Goal: Find specific page/section: Find specific page/section

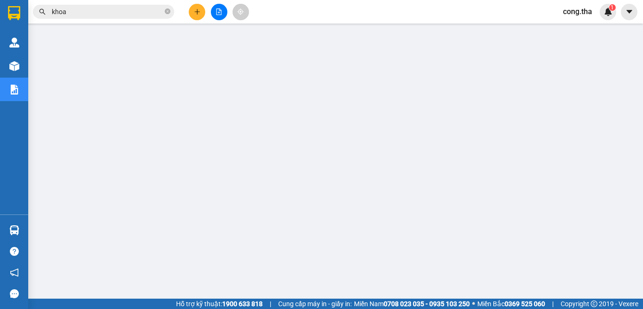
click at [128, 14] on input "khoa" at bounding box center [107, 12] width 111 height 10
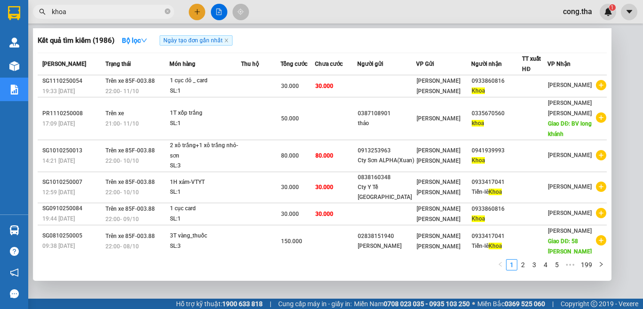
click at [617, 105] on div at bounding box center [321, 154] width 643 height 309
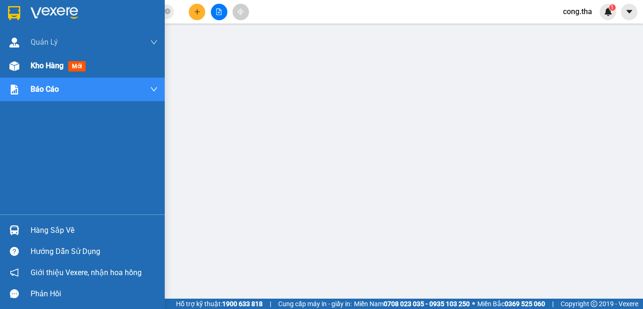
click at [81, 65] on span "mới" at bounding box center [76, 66] width 17 height 10
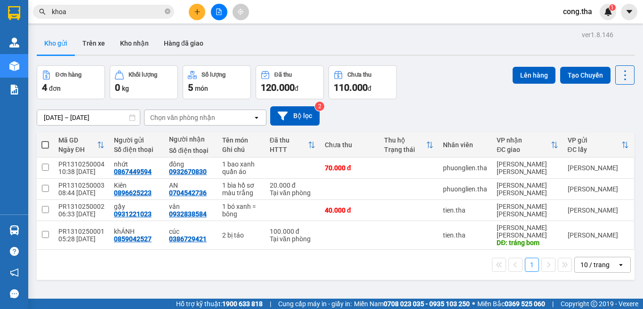
click at [109, 13] on input "khoa" at bounding box center [107, 12] width 111 height 10
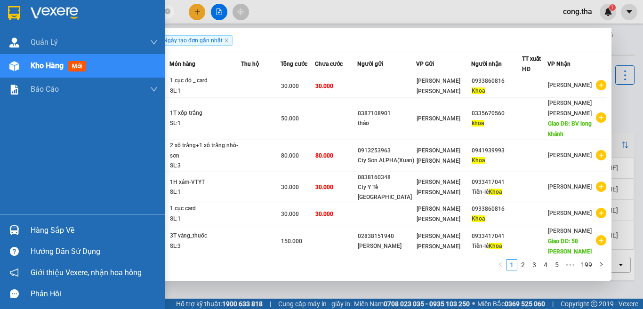
click at [84, 66] on span "mới" at bounding box center [76, 66] width 17 height 10
click at [84, 65] on span "mới" at bounding box center [76, 66] width 17 height 10
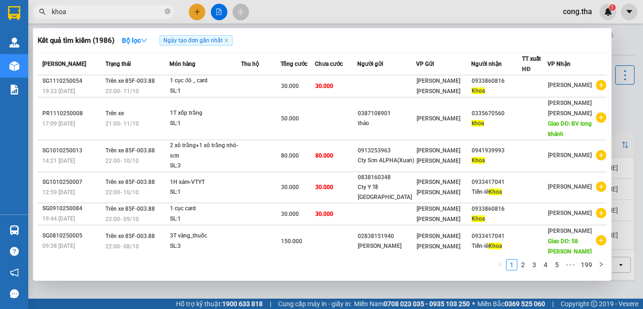
click at [622, 112] on div at bounding box center [321, 154] width 643 height 309
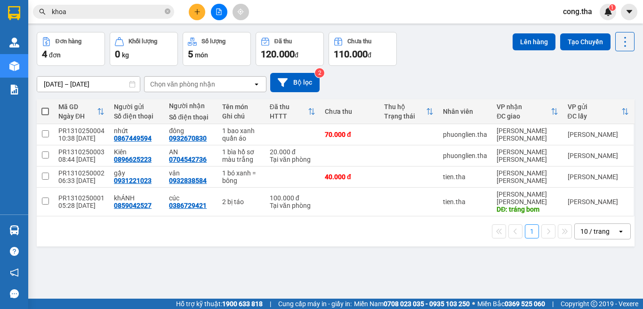
scroll to position [43, 0]
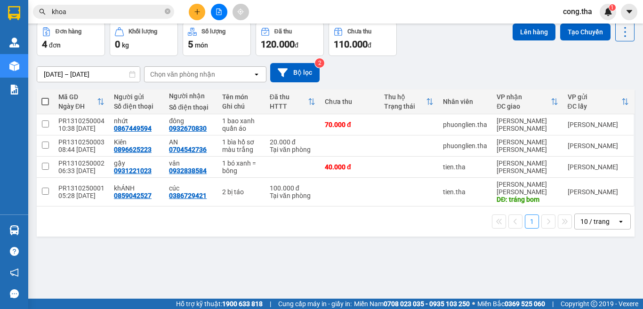
click at [112, 11] on input "khoa" at bounding box center [107, 12] width 111 height 10
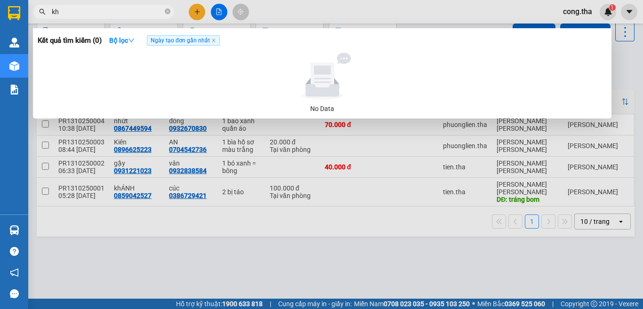
type input "k"
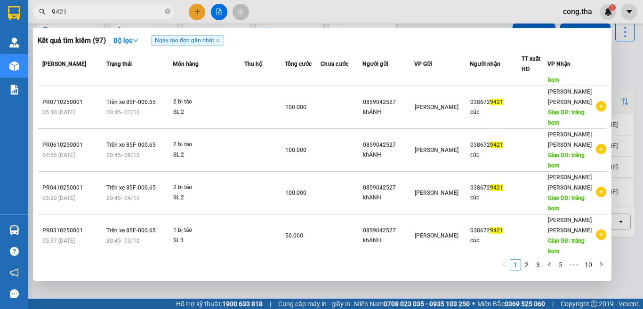
scroll to position [250, 0]
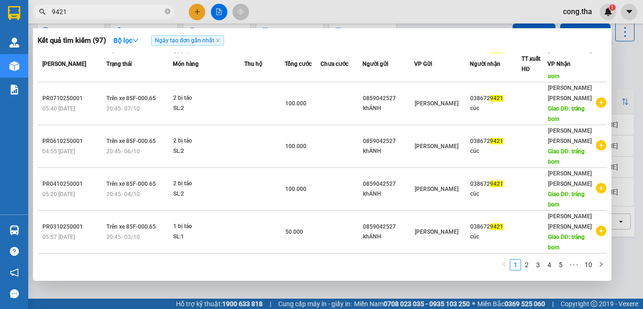
type input "9421"
click at [627, 64] on div at bounding box center [321, 154] width 643 height 309
